Goal: Transaction & Acquisition: Purchase product/service

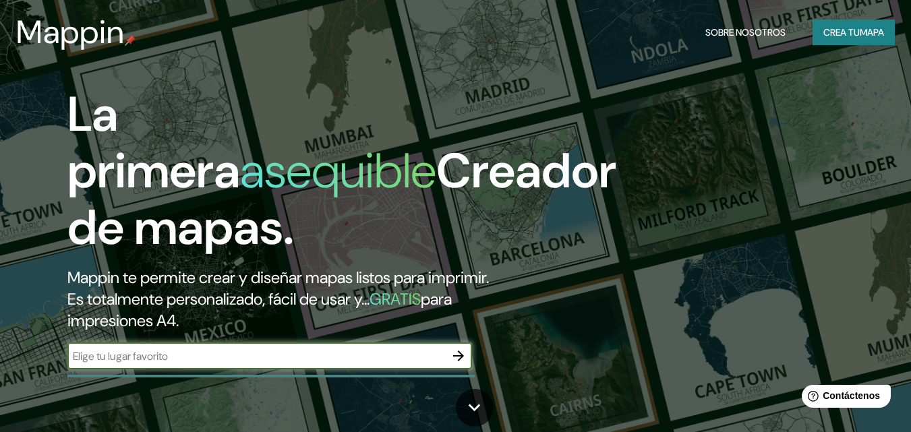
click at [186, 353] on input "text" at bounding box center [256, 357] width 378 height 16
click at [189, 354] on input "text" at bounding box center [256, 357] width 378 height 16
paste input "En el cercado de [GEOGRAPHIC_DATA] en la (Av. [PERSON_NAME] [GEOGRAPHIC_DATA])"
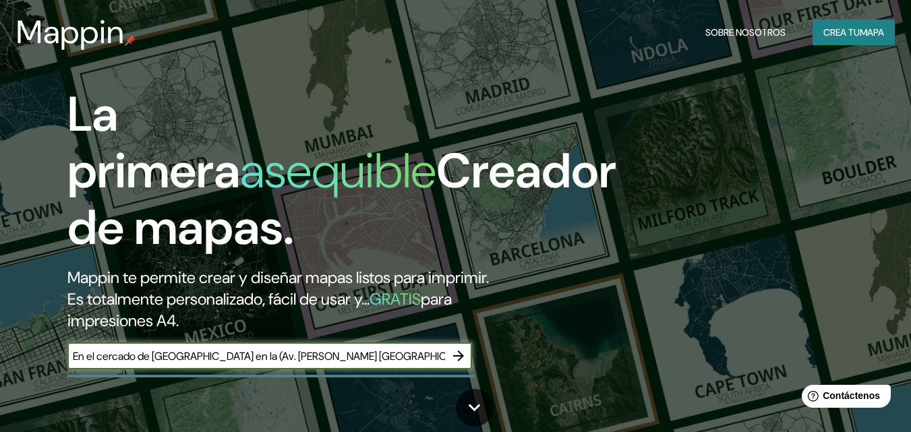
type input "En el cercado de [GEOGRAPHIC_DATA] en la (Av. [PERSON_NAME] [GEOGRAPHIC_DATA])"
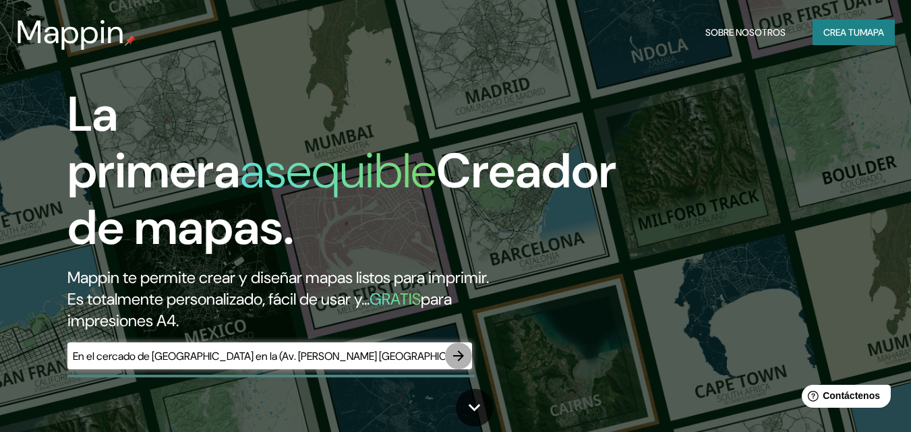
click at [457, 359] on icon "button" at bounding box center [459, 356] width 16 height 16
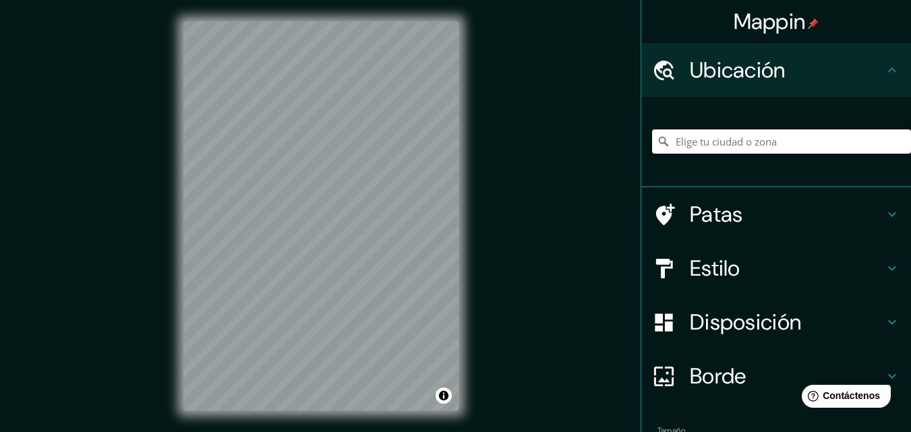
click at [737, 134] on input "Elige tu ciudad o zona" at bounding box center [781, 141] width 259 height 24
click at [734, 145] on input "Elige tu ciudad o zona" at bounding box center [781, 141] width 259 height 24
paste input "En el cercado de [GEOGRAPHIC_DATA] en la (Av. [PERSON_NAME] [GEOGRAPHIC_DATA])"
click at [815, 146] on input "En el cercado de [GEOGRAPHIC_DATA] en la (Av. [PERSON_NAME] [GEOGRAPHIC_DATA])" at bounding box center [781, 141] width 259 height 24
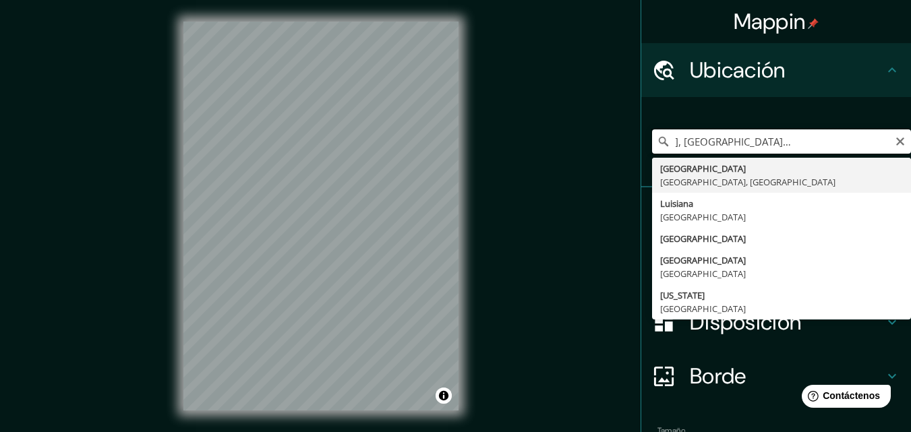
scroll to position [0, 0]
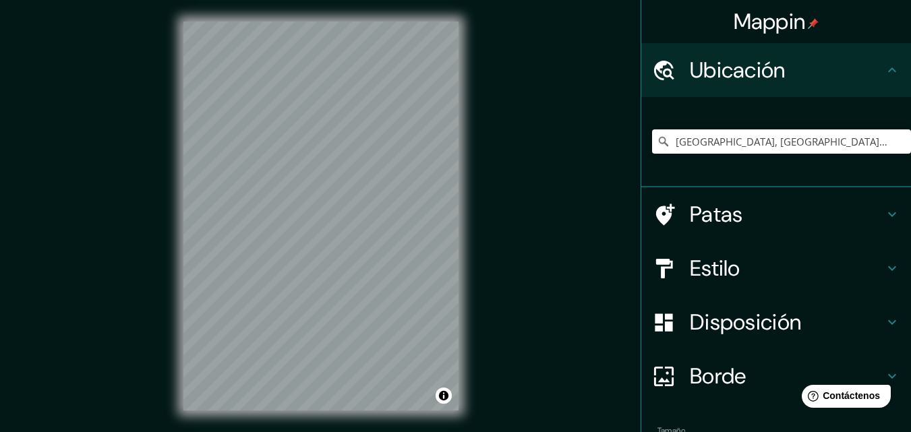
click at [733, 381] on font "Borde" at bounding box center [718, 376] width 57 height 28
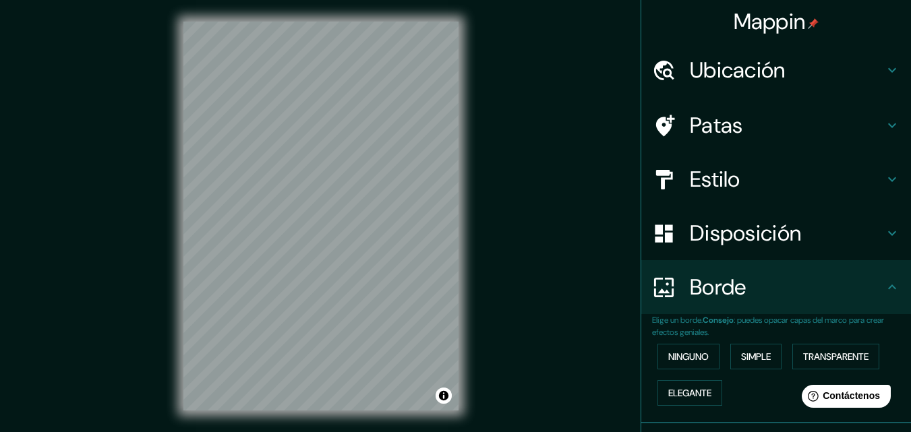
click at [755, 297] on h4 "Borde" at bounding box center [787, 287] width 194 height 27
click at [757, 132] on h4 "Patas" at bounding box center [787, 125] width 194 height 27
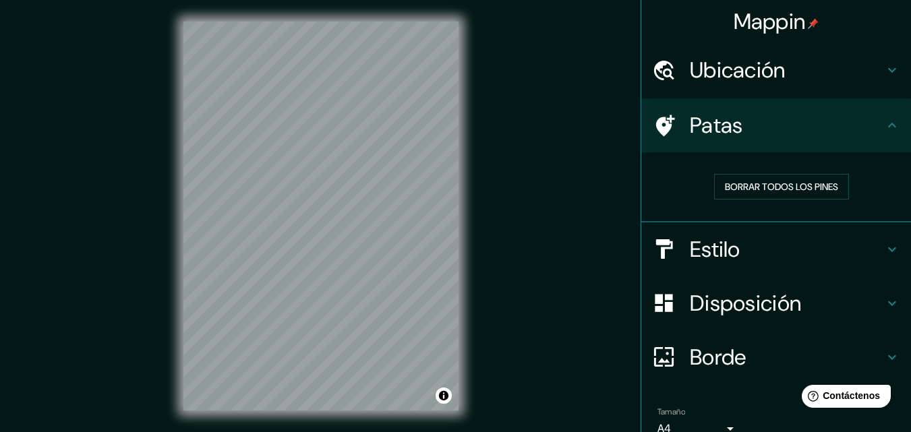
click at [765, 75] on font "Ubicación" at bounding box center [738, 70] width 96 height 28
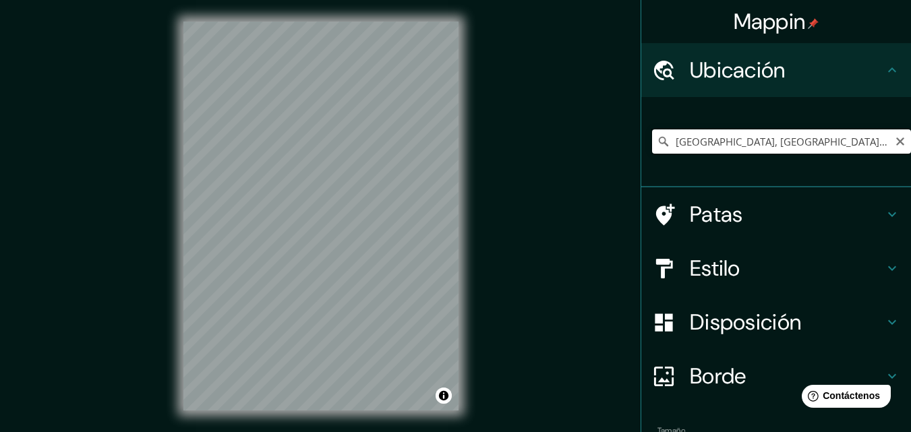
click at [857, 146] on input "[GEOGRAPHIC_DATA], [GEOGRAPHIC_DATA], [GEOGRAPHIC_DATA]" at bounding box center [781, 141] width 259 height 24
paste input "En el cercado de [GEOGRAPHIC_DATA] en la (Av. [PERSON_NAME] [GEOGRAPHIC_DATA])"
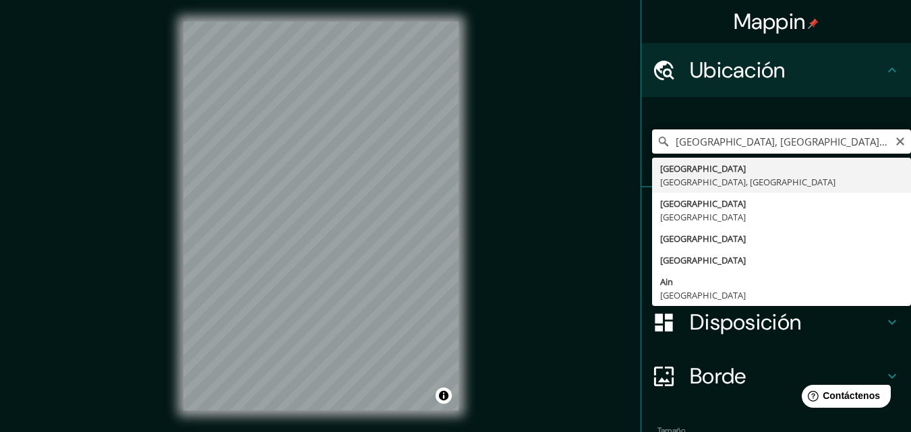
drag, startPoint x: 879, startPoint y: 139, endPoint x: 764, endPoint y: 133, distance: 114.8
click at [764, 133] on input "[GEOGRAPHIC_DATA], [GEOGRAPHIC_DATA], [GEOGRAPHIC_DATA] el cercado de [GEOGRAPH…" at bounding box center [781, 141] width 259 height 24
click at [801, 145] on input "[GEOGRAPHIC_DATA], [GEOGRAPHIC_DATA], [GEOGRAPHIC_DATA] el cercado de [GEOGRAPH…" at bounding box center [781, 141] width 259 height 24
drag, startPoint x: 805, startPoint y: 140, endPoint x: 853, endPoint y: 135, distance: 48.1
click at [853, 135] on input "[GEOGRAPHIC_DATA], [GEOGRAPHIC_DATA], [GEOGRAPHIC_DATA] el cercado de [GEOGRAPH…" at bounding box center [781, 141] width 259 height 24
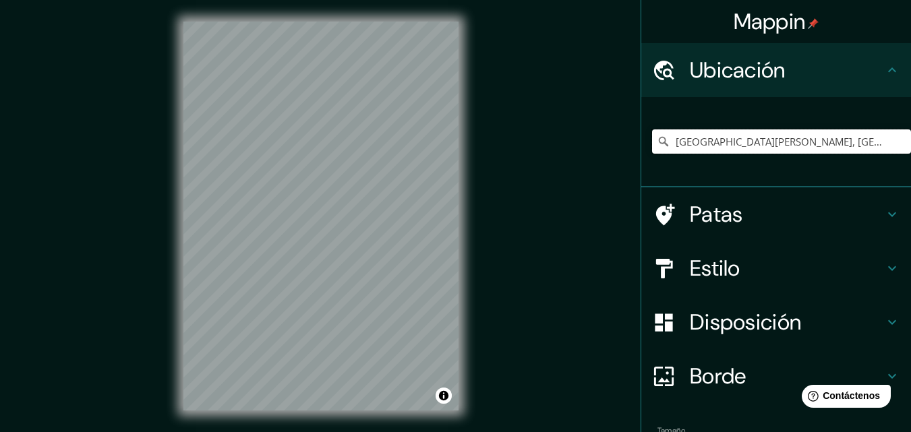
type input "[GEOGRAPHIC_DATA][PERSON_NAME], [GEOGRAPHIC_DATA], [GEOGRAPHIC_DATA], [GEOGRAPH…"
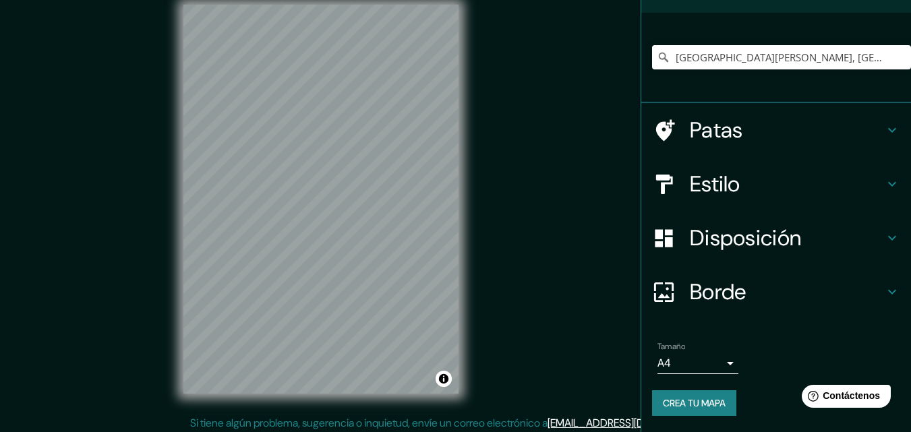
scroll to position [22, 0]
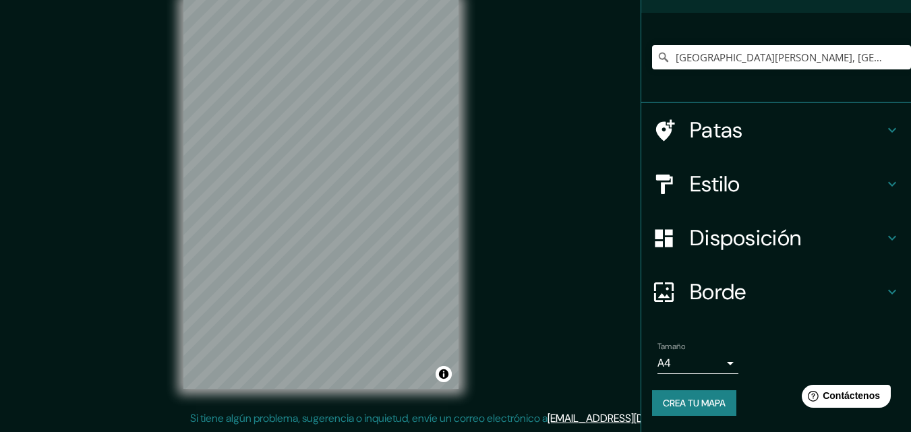
click at [716, 361] on body "Mappin Ubicación [GEOGRAPHIC_DATA][PERSON_NAME], [GEOGRAPHIC_DATA], [GEOGRAPHIC…" at bounding box center [455, 194] width 911 height 432
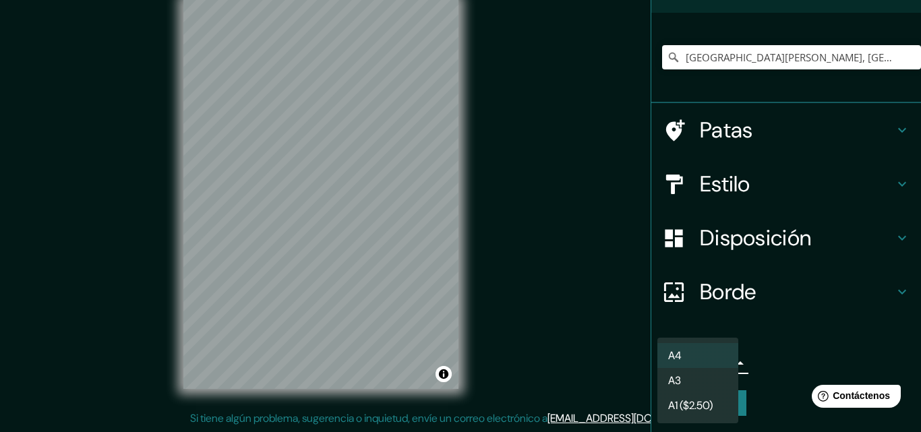
click at [711, 378] on li "A3" at bounding box center [698, 380] width 81 height 25
type input "a4"
